Goal: Task Accomplishment & Management: Manage account settings

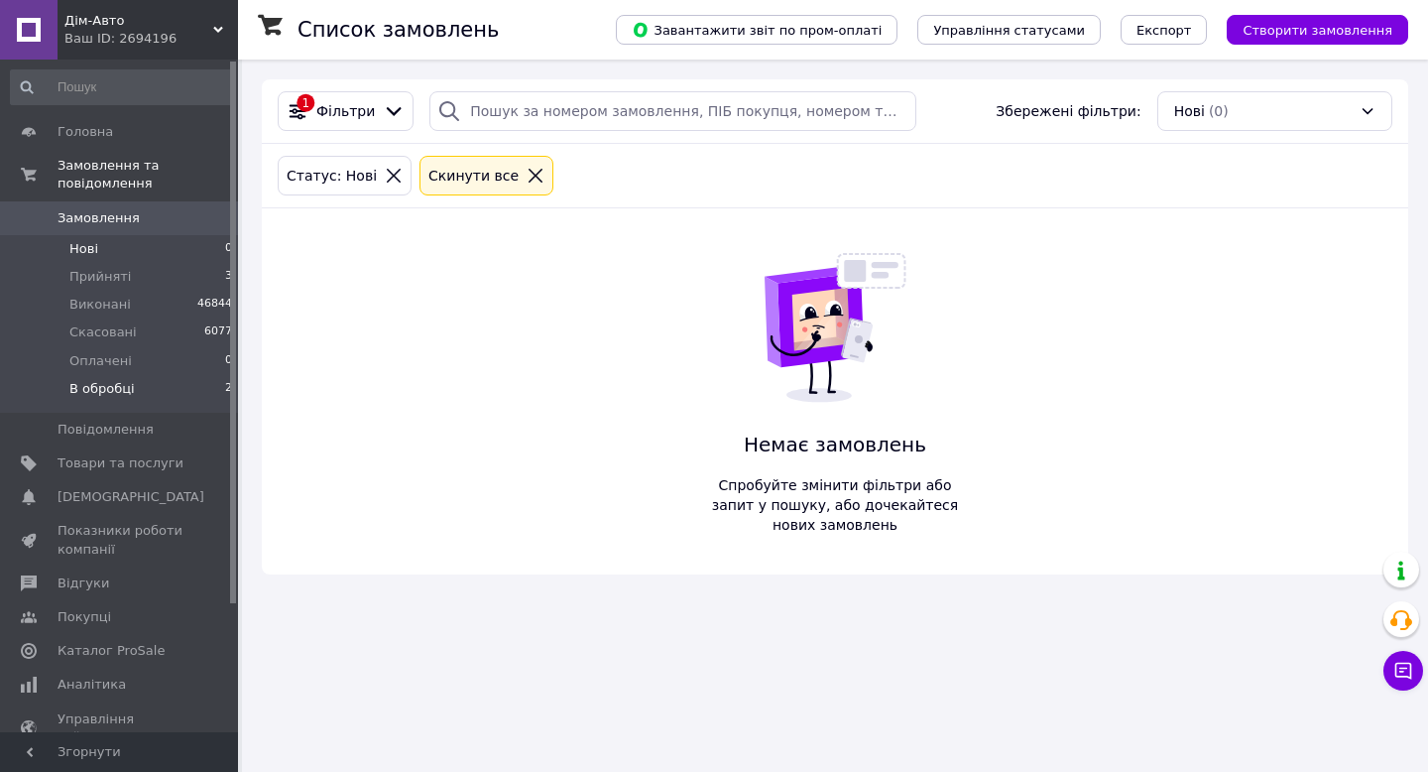
click at [102, 381] on span "В обробці" at bounding box center [101, 389] width 65 height 18
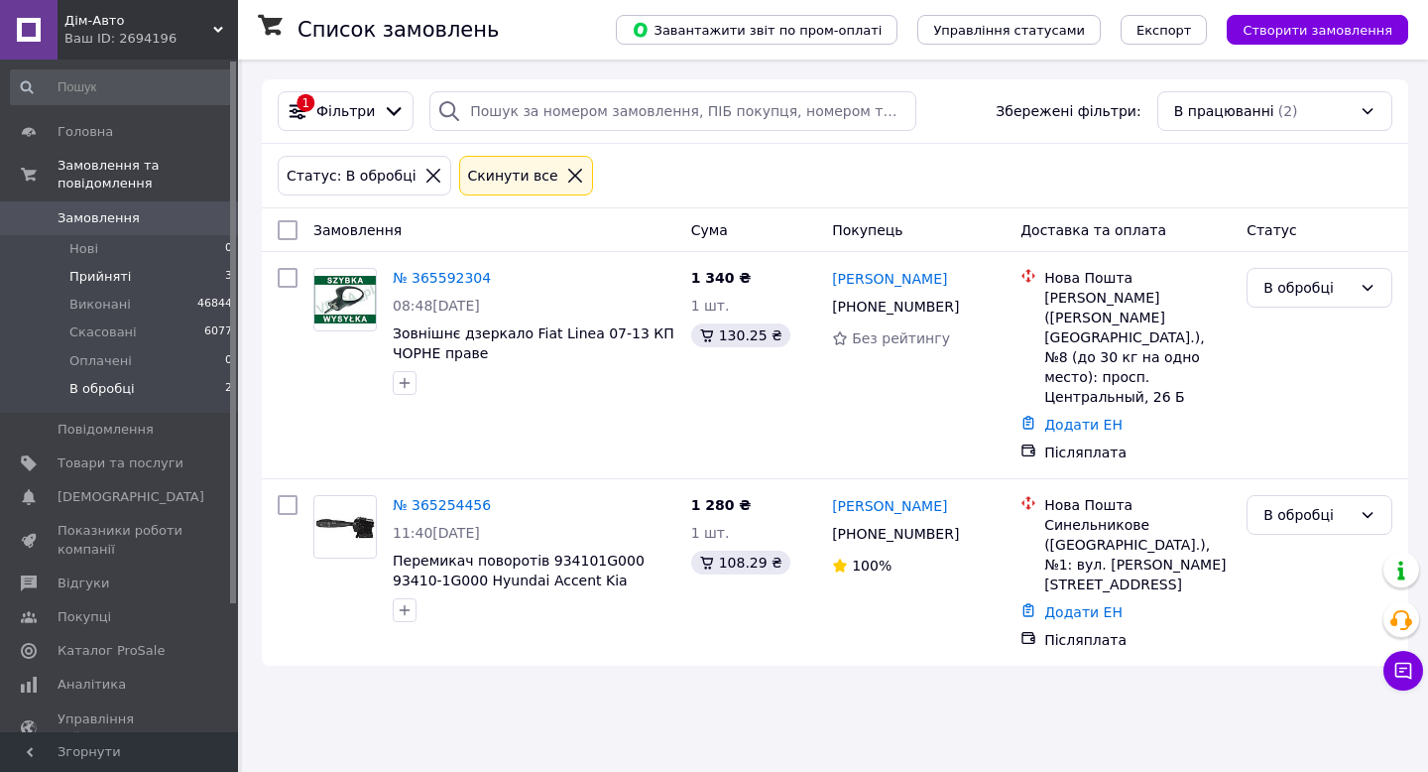
click at [107, 280] on span "Прийняті" at bounding box center [99, 277] width 61 height 18
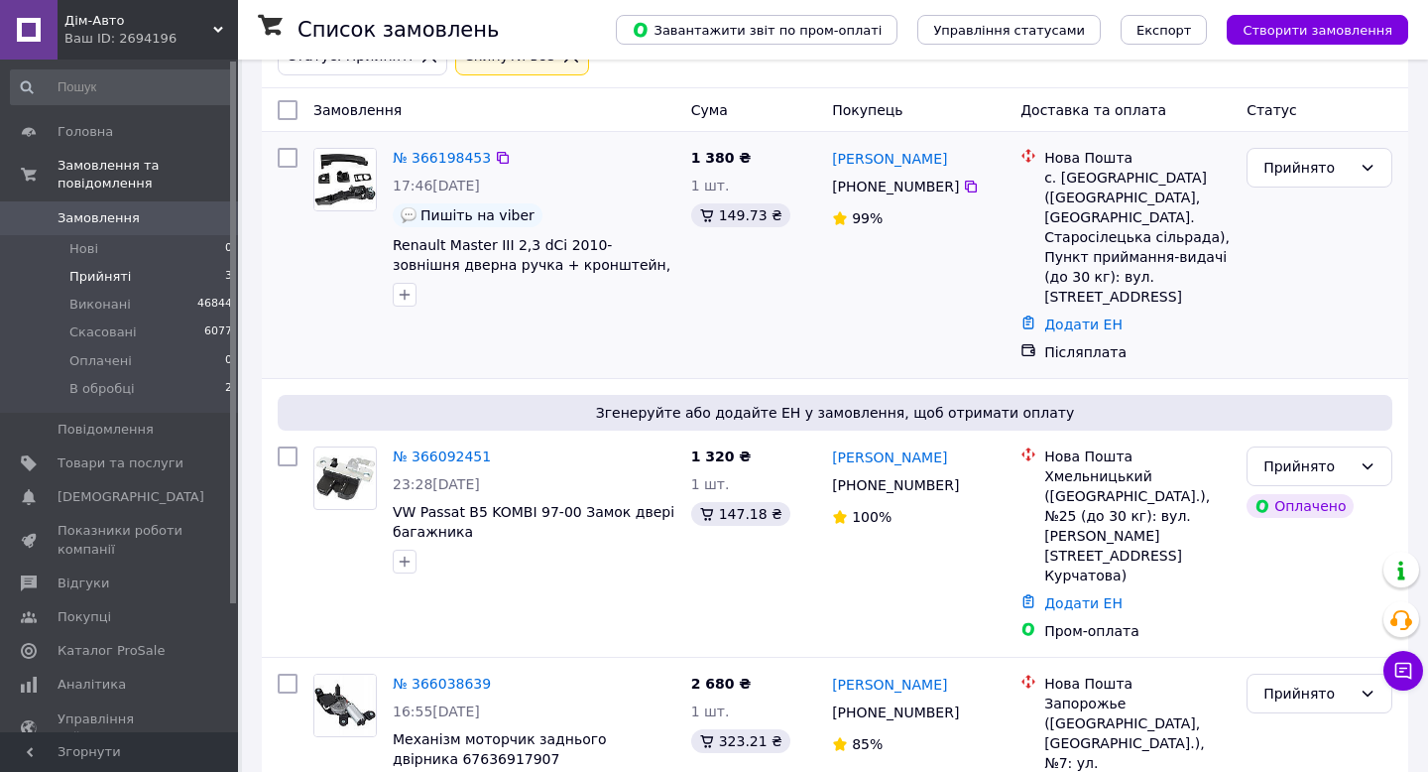
scroll to position [153, 0]
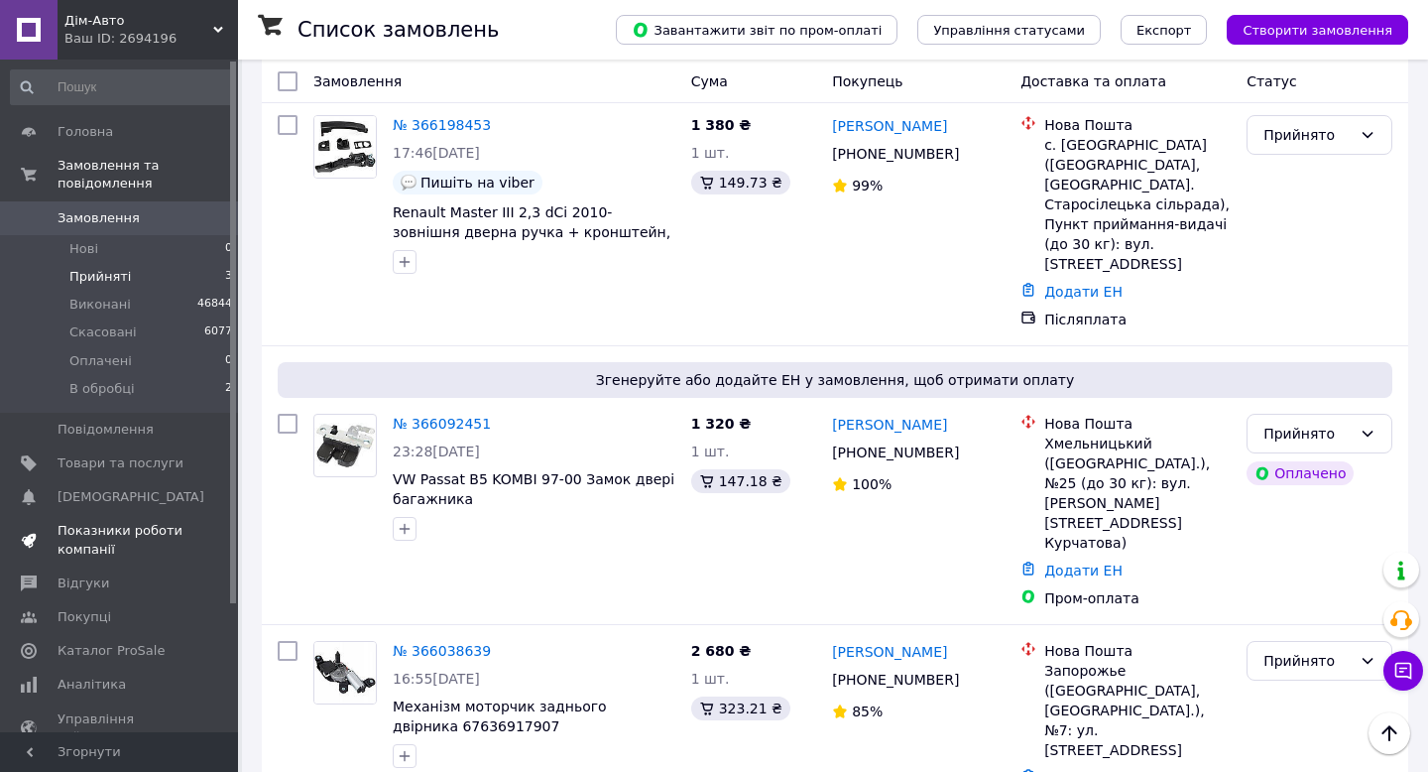
click at [83, 539] on span "Показники роботи компанії" at bounding box center [121, 540] width 126 height 36
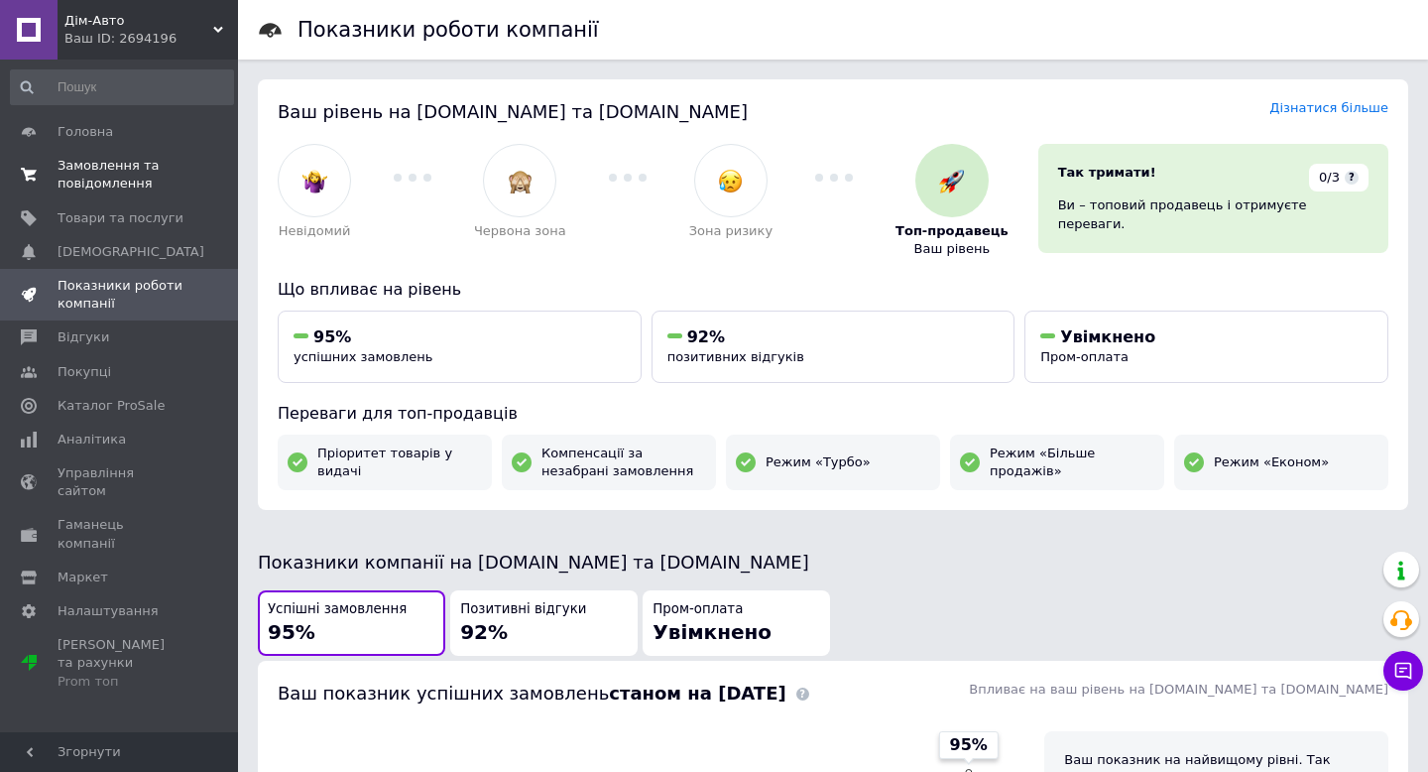
click at [93, 166] on span "Замовлення та повідомлення" at bounding box center [121, 175] width 126 height 36
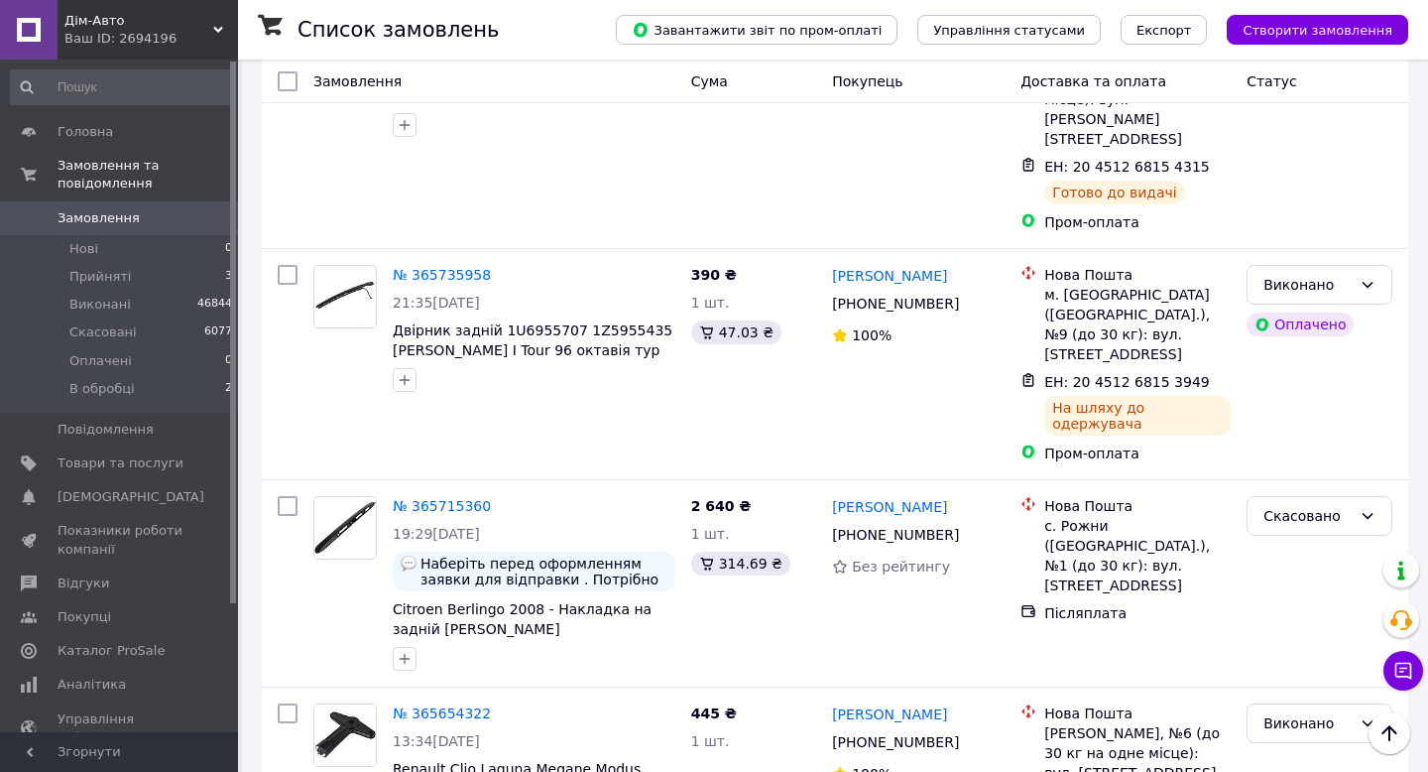
scroll to position [3528, 0]
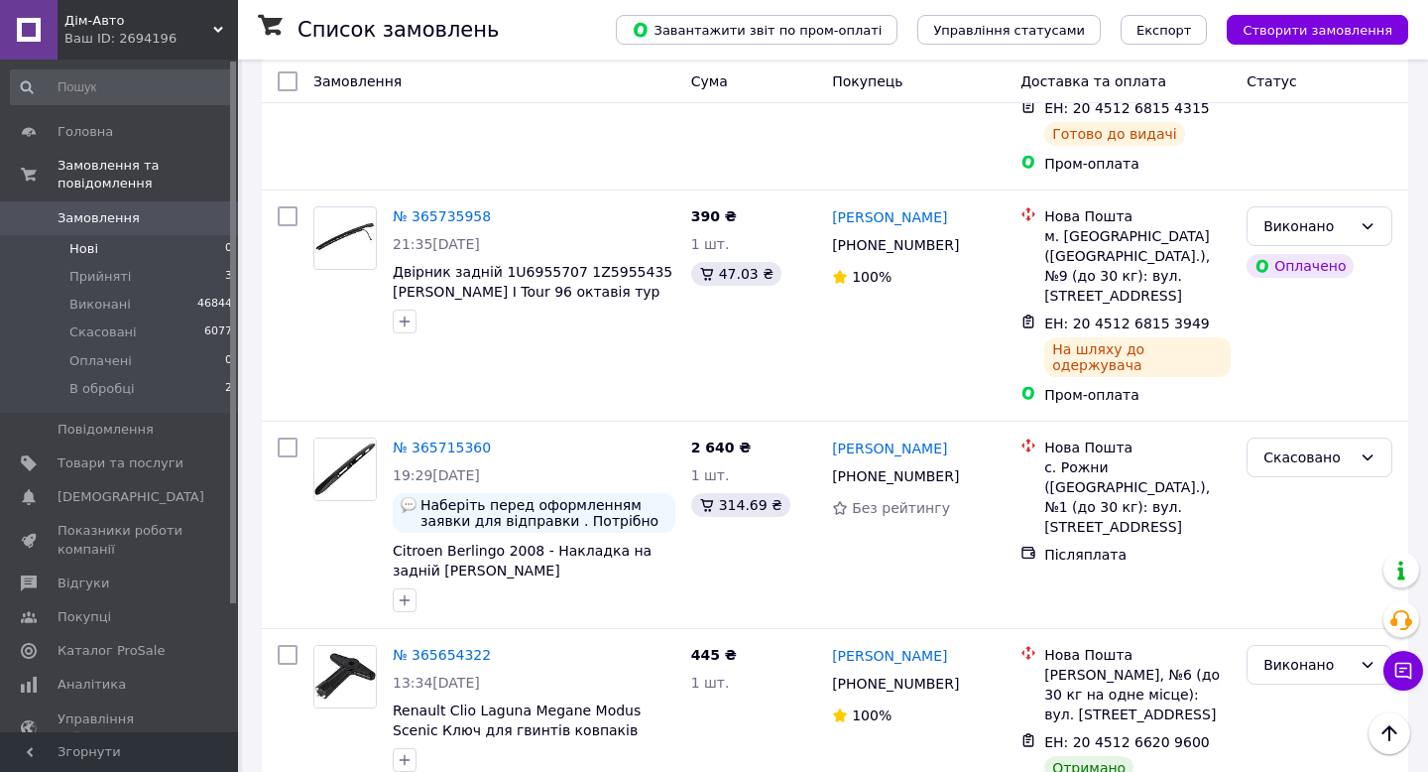
click at [85, 245] on span "Нові" at bounding box center [83, 249] width 29 height 18
